Goal: Information Seeking & Learning: Learn about a topic

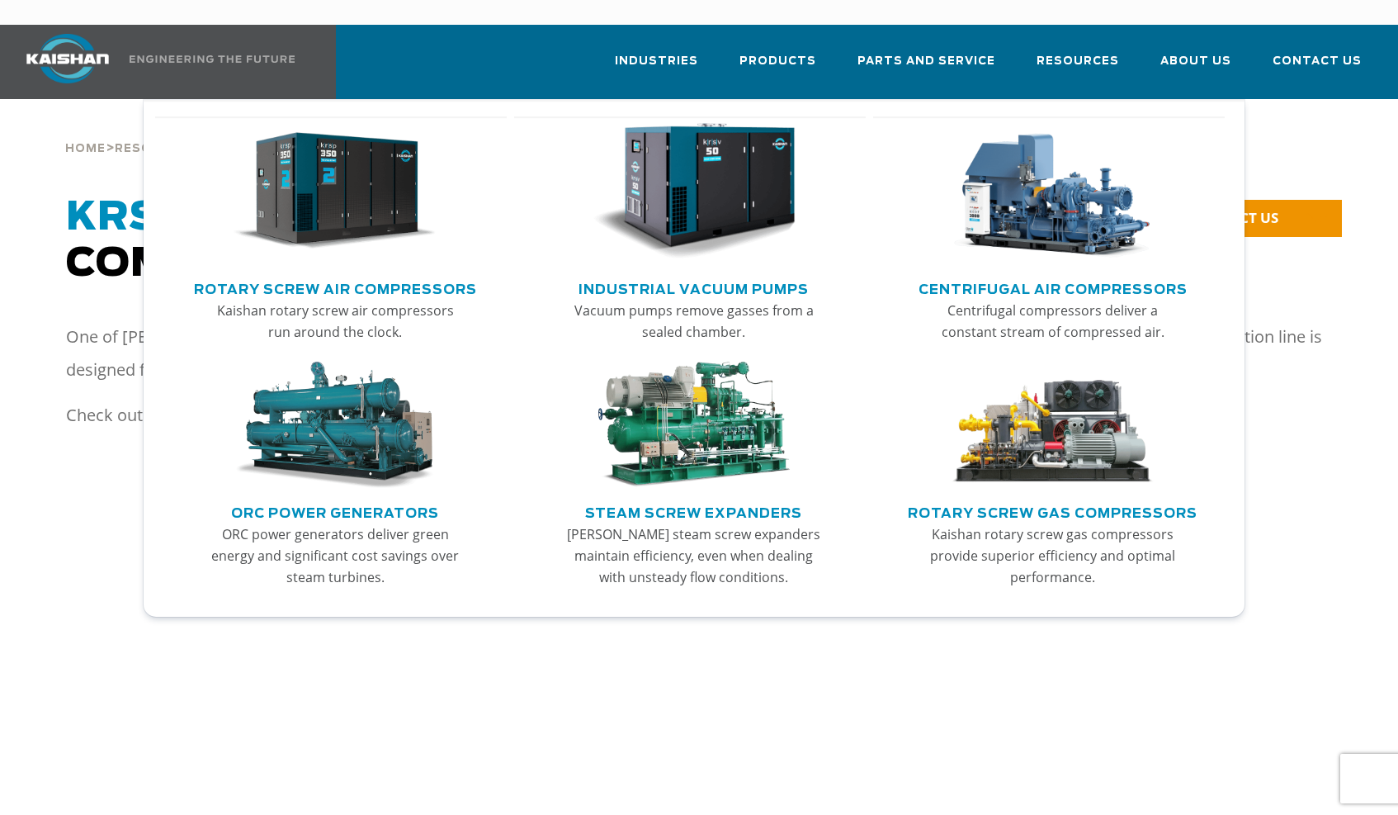
click at [335, 172] on img "Main menu" at bounding box center [335, 191] width 203 height 137
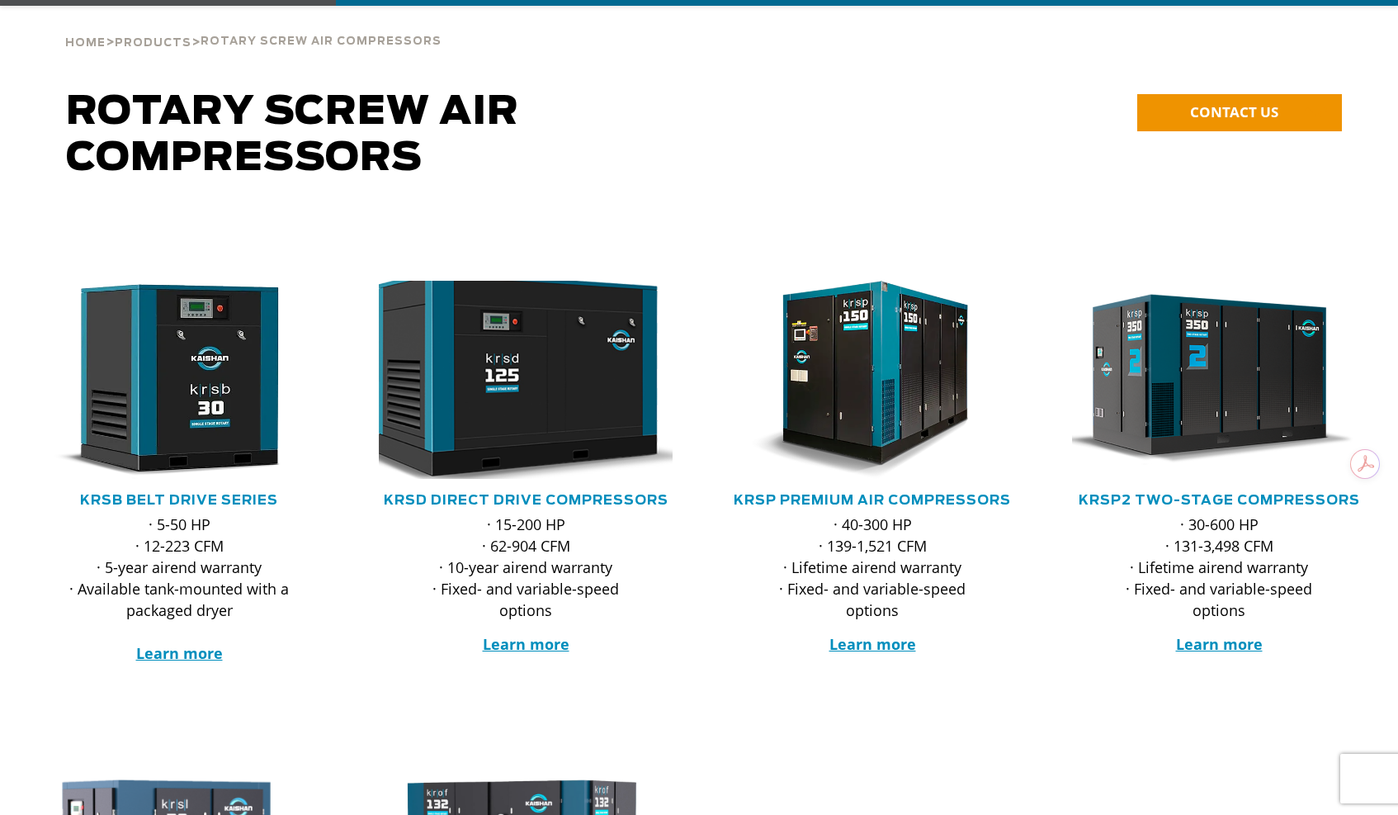
scroll to position [165, 0]
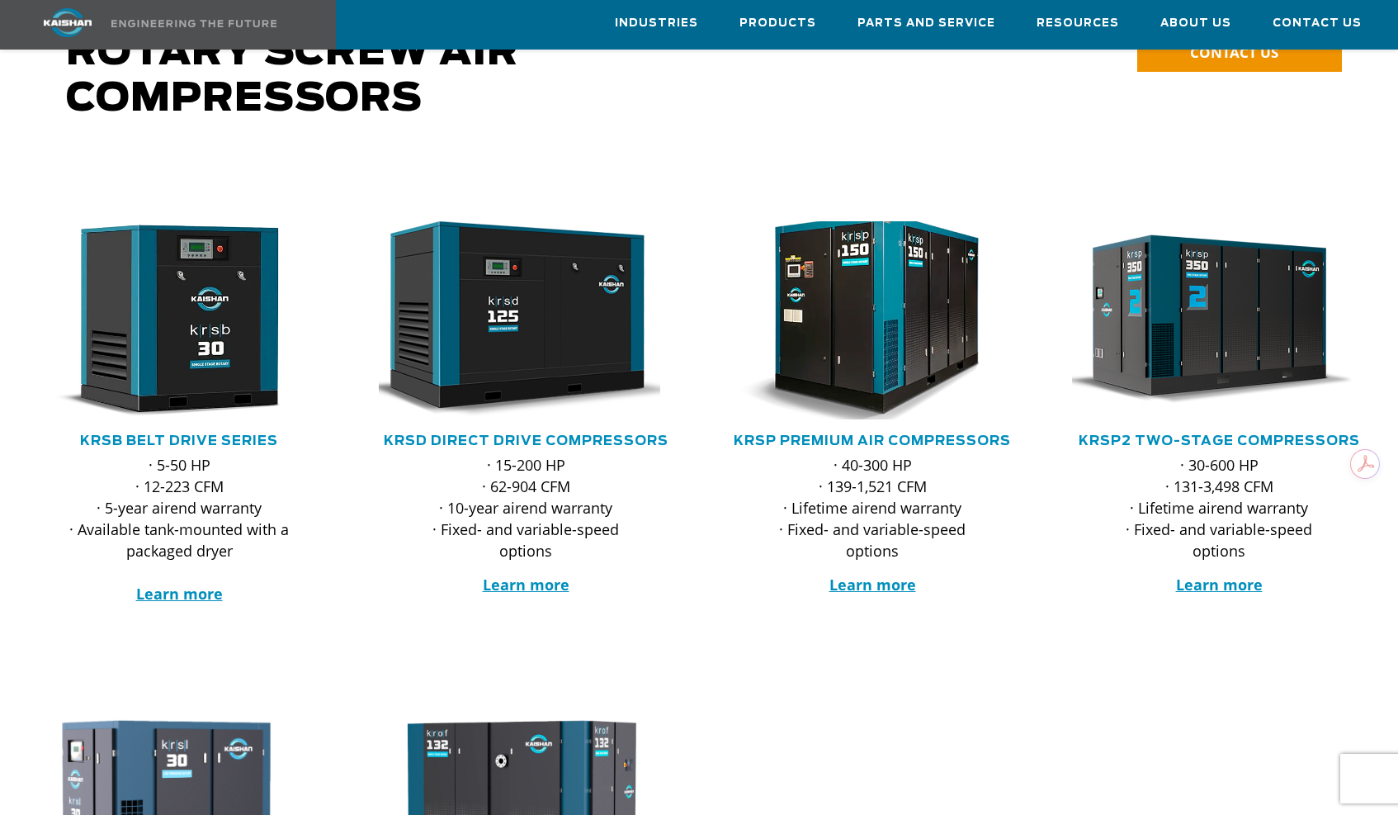
click at [855, 305] on img at bounding box center [860, 320] width 324 height 218
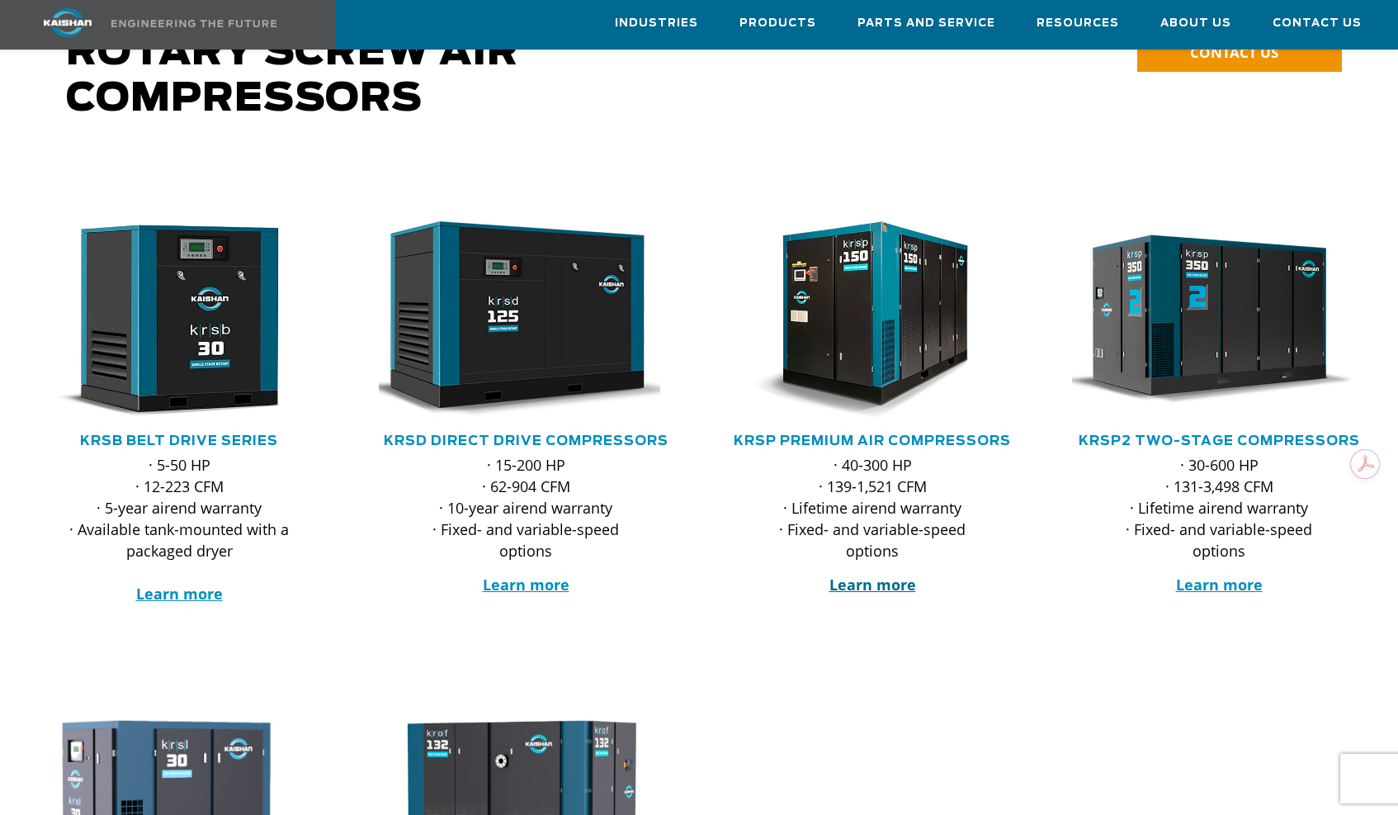
click at [880, 575] on strong "Learn more" at bounding box center [873, 585] width 87 height 20
